Goal: Information Seeking & Learning: Learn about a topic

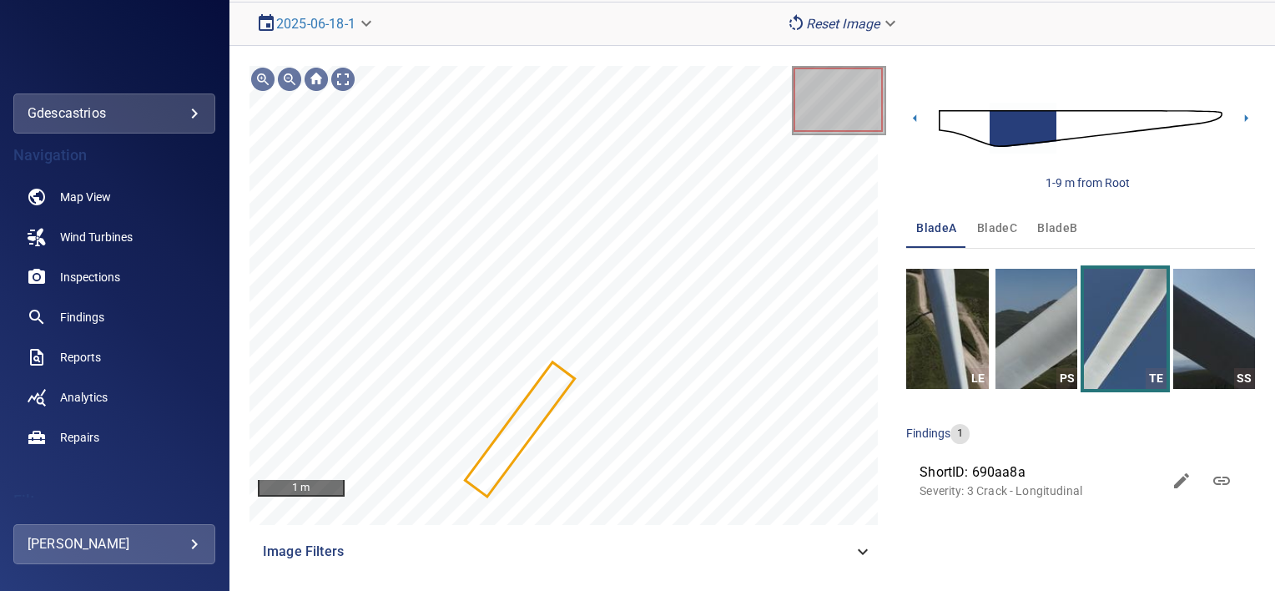
scroll to position [130, 0]
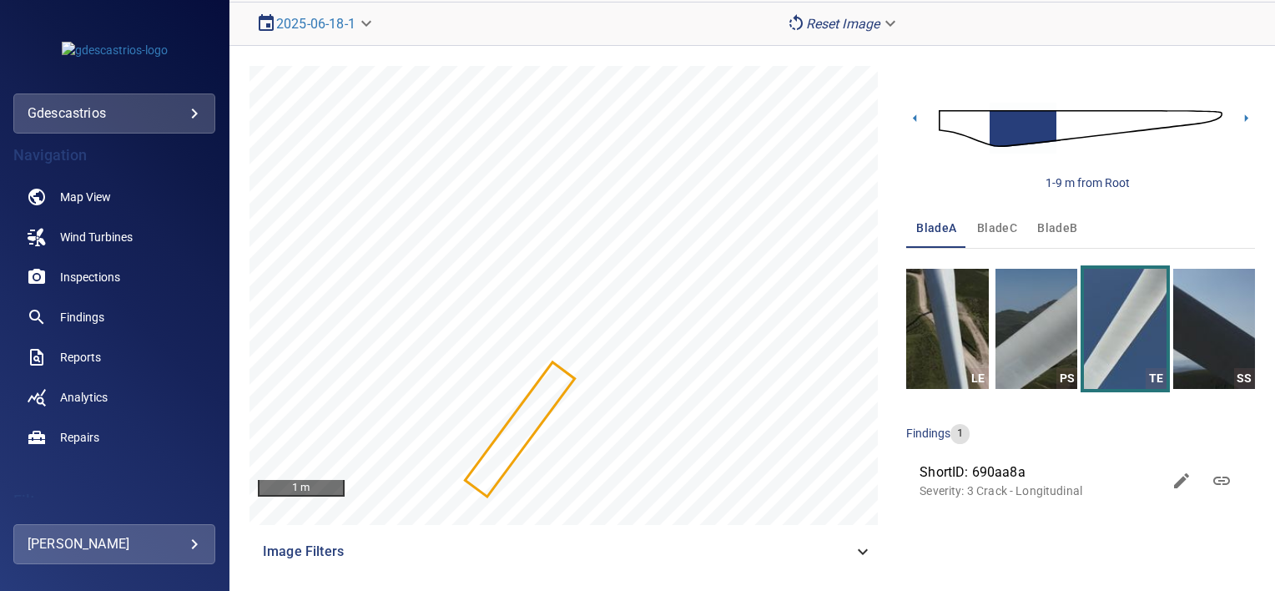
click at [991, 467] on span "ShortID: 690aa8a" at bounding box center [1041, 472] width 242 height 20
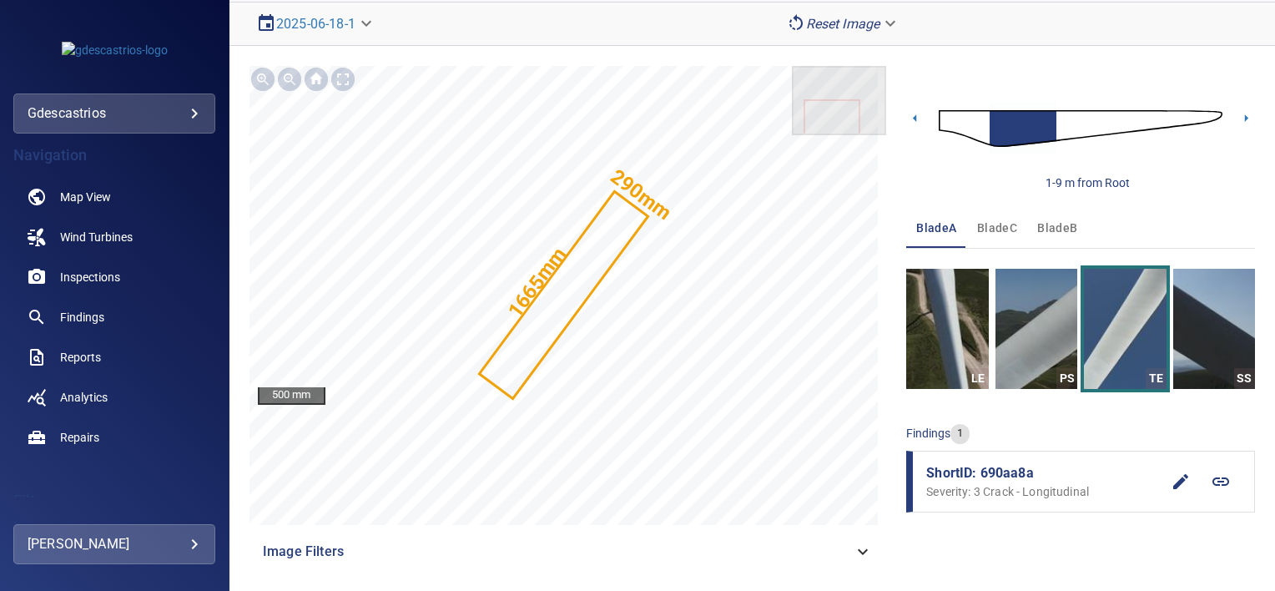
click at [991, 467] on span "ShortID: 690aa8a" at bounding box center [1043, 473] width 234 height 20
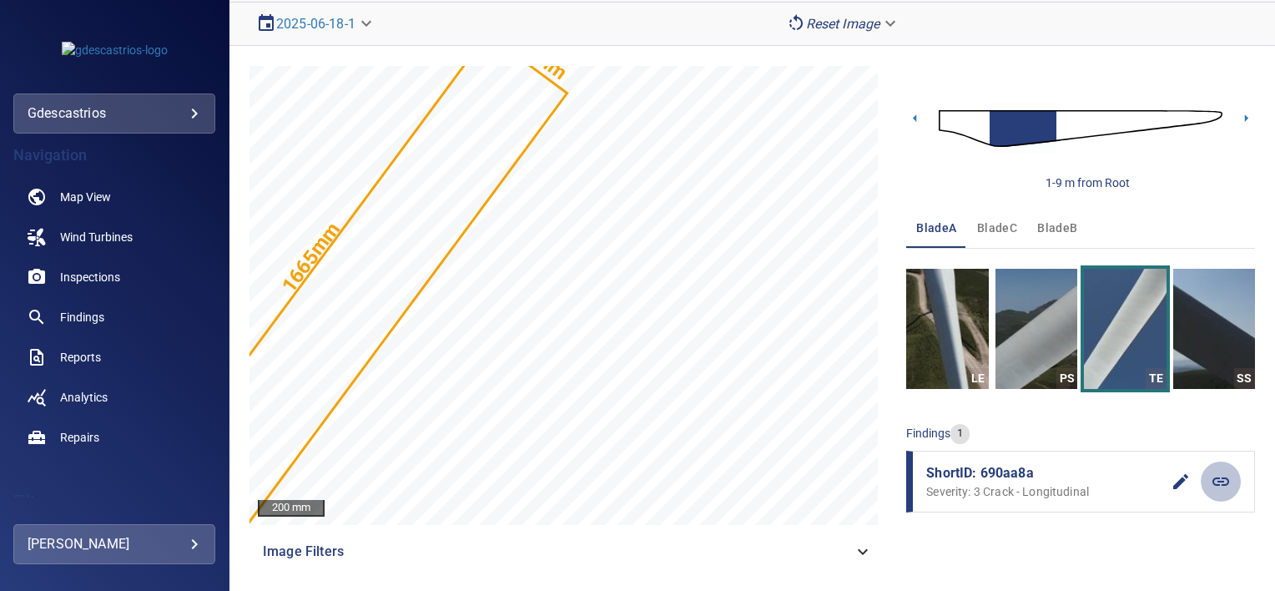
click at [1211, 474] on icon at bounding box center [1221, 481] width 20 height 20
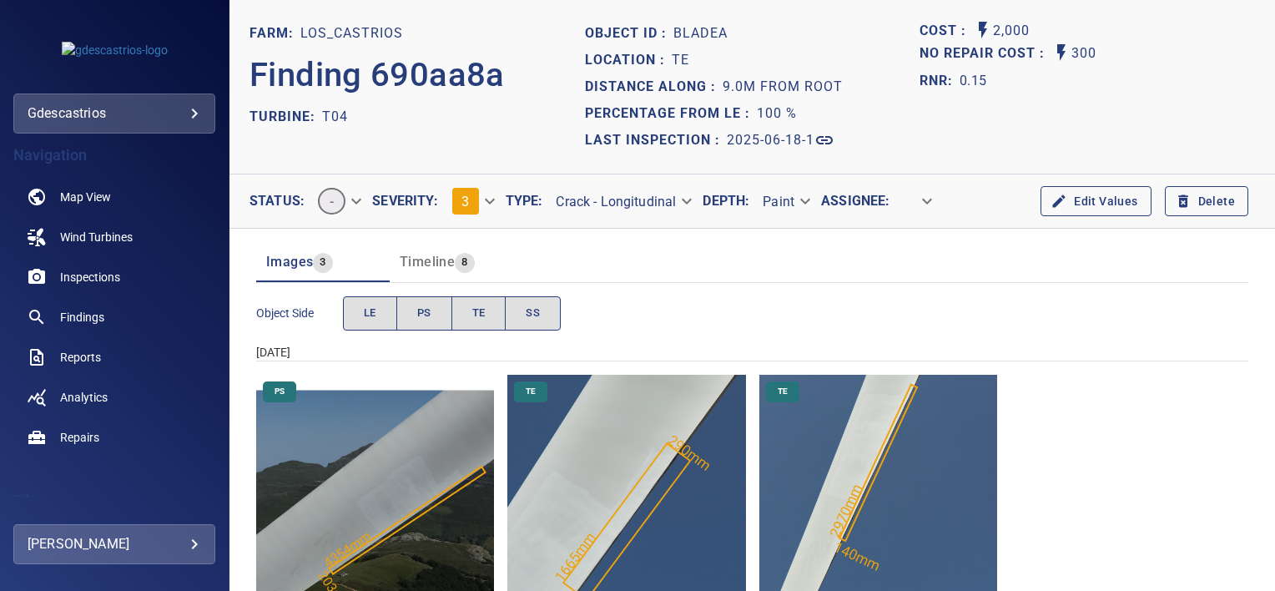
scroll to position [58, 0]
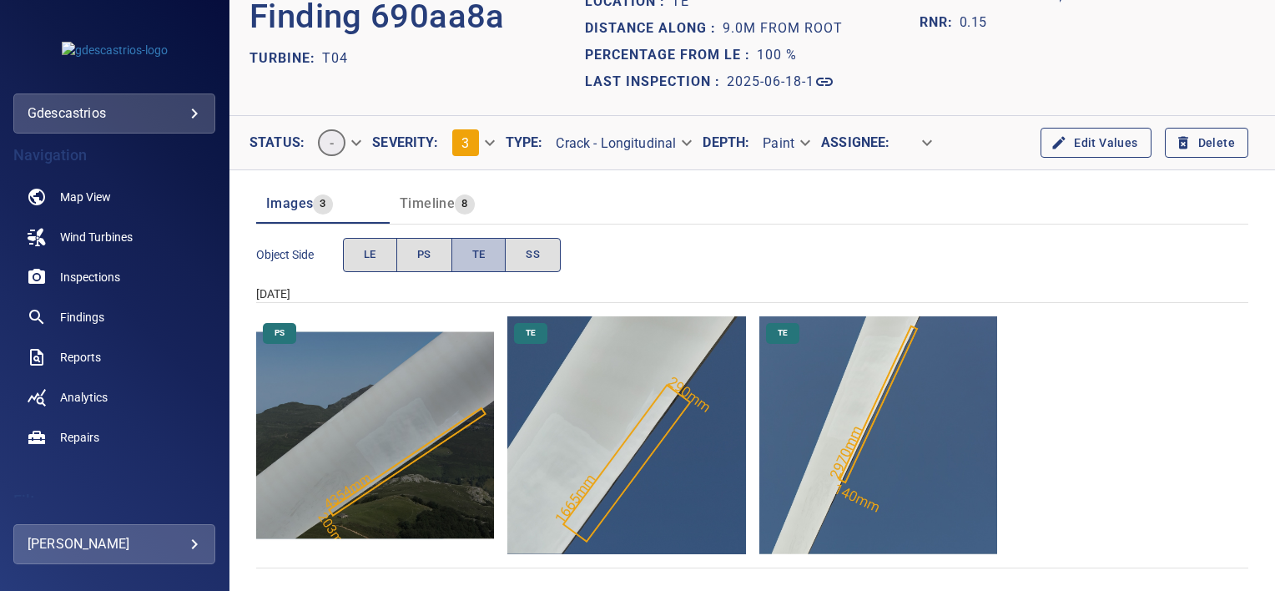
click at [462, 255] on button "TE" at bounding box center [478, 255] width 55 height 34
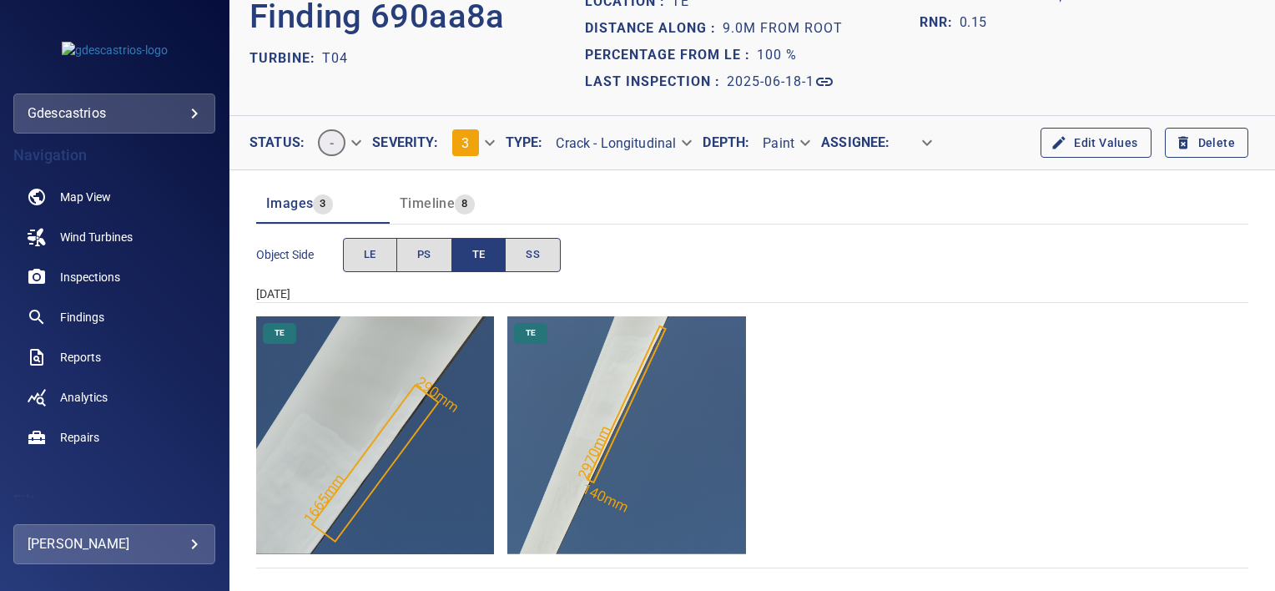
click at [411, 419] on img "Los_Castrios/T04/2025-06-18-1/2025-06-18-1/image51wp55.jpg" at bounding box center [375, 435] width 238 height 238
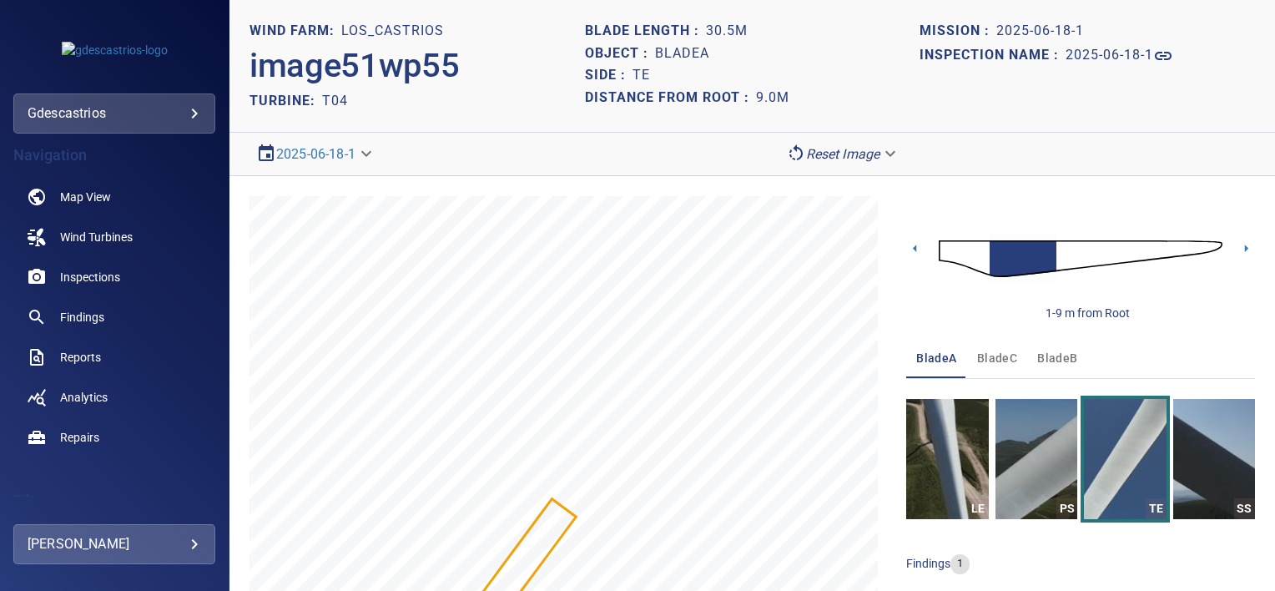
click at [309, 76] on h2 "image51wp55" at bounding box center [354, 66] width 209 height 40
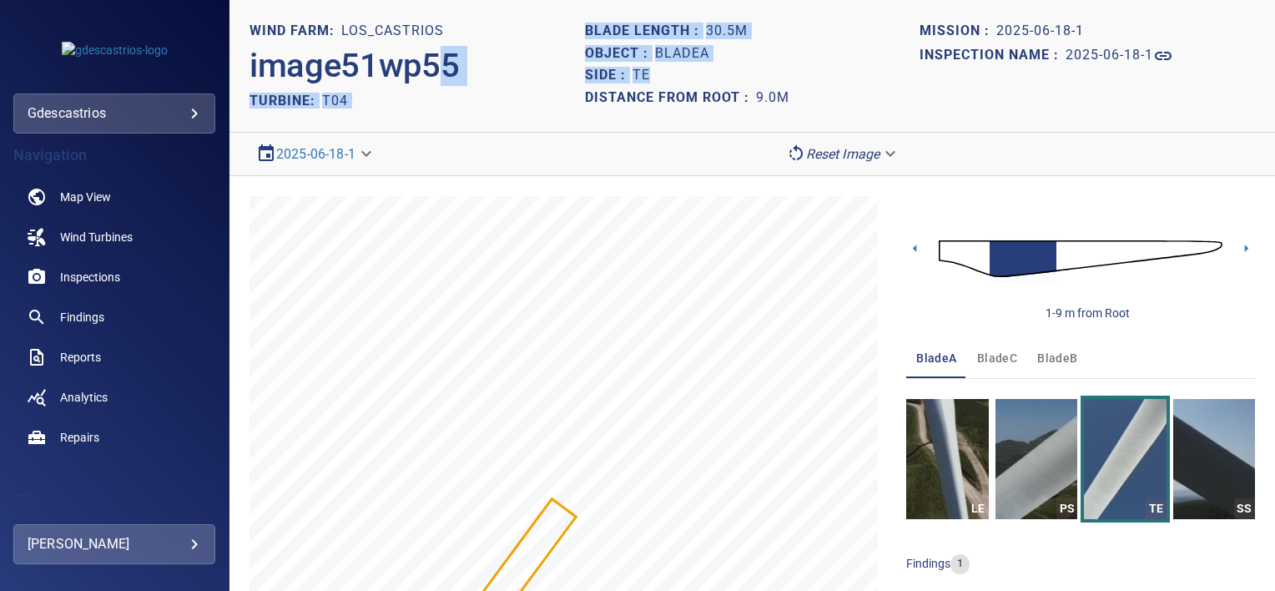
drag, startPoint x: 445, startPoint y: 62, endPoint x: 835, endPoint y: 91, distance: 391.6
click at [835, 91] on header "WIND FARM: Los_Castrios image51wp55 TURBINE: T04 Blade length : 30.5m Object : …" at bounding box center [752, 66] width 1046 height 133
click at [835, 91] on div "Distance from root : 9.0m" at bounding box center [752, 98] width 335 height 23
click at [1118, 53] on h1 "2025-06-18-1" at bounding box center [1110, 56] width 88 height 16
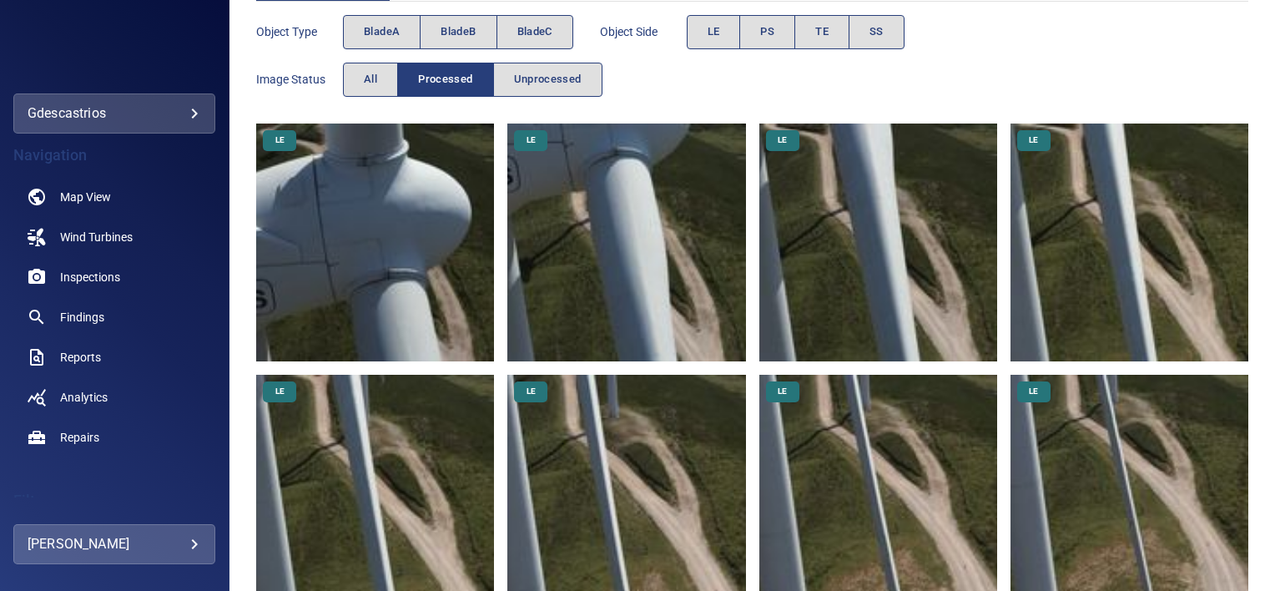
scroll to position [240, 0]
click at [690, 219] on img at bounding box center [626, 242] width 238 height 238
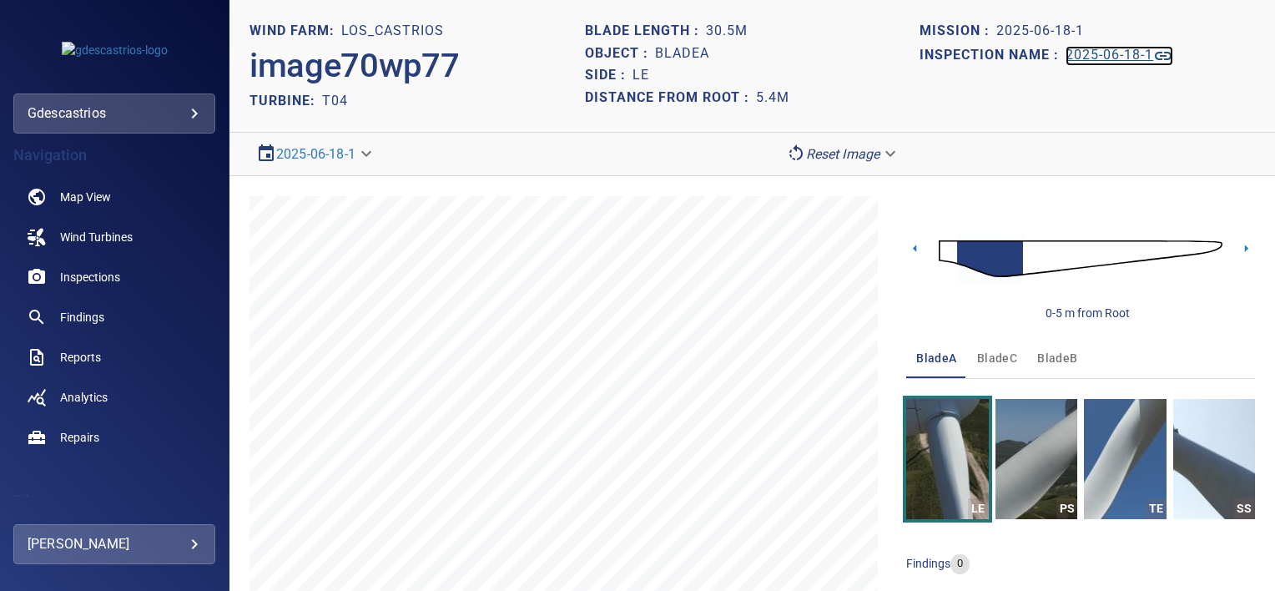
click at [1099, 49] on h1 "2025-06-18-1" at bounding box center [1110, 56] width 88 height 16
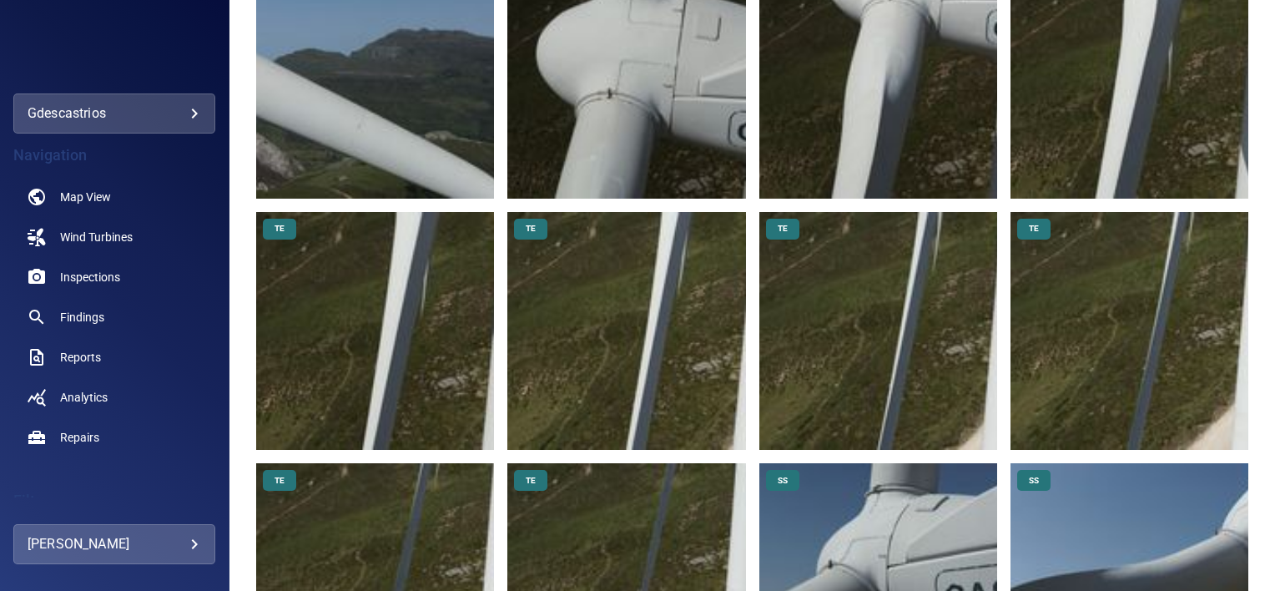
scroll to position [3593, 0]
